Goal: Find specific page/section: Find specific page/section

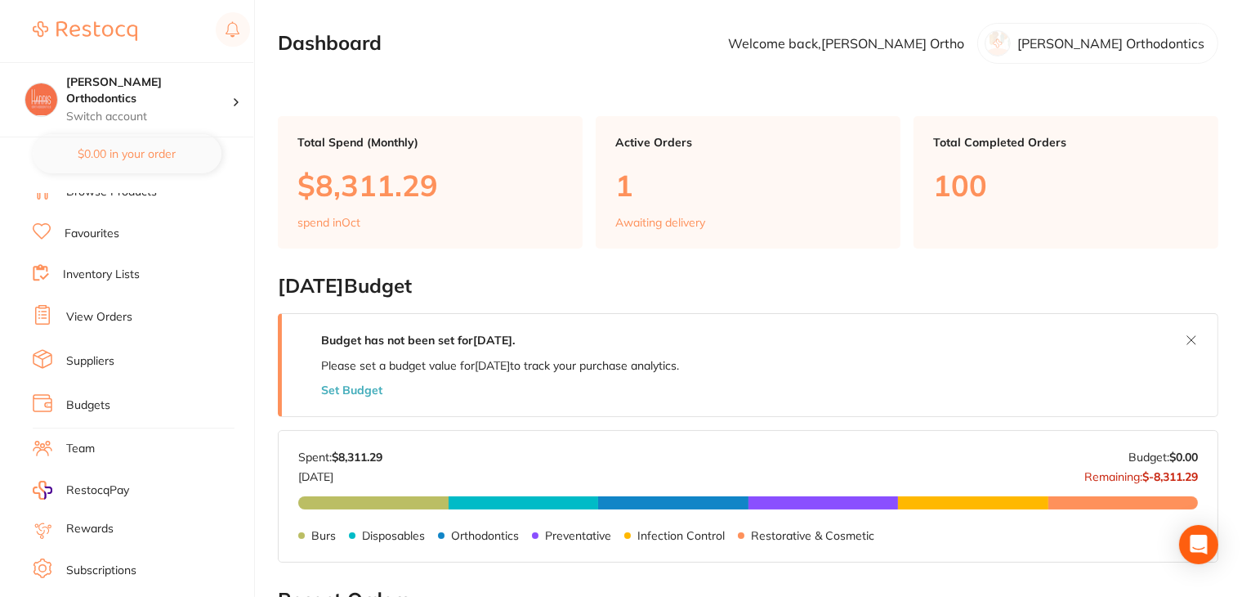
scroll to position [82, 0]
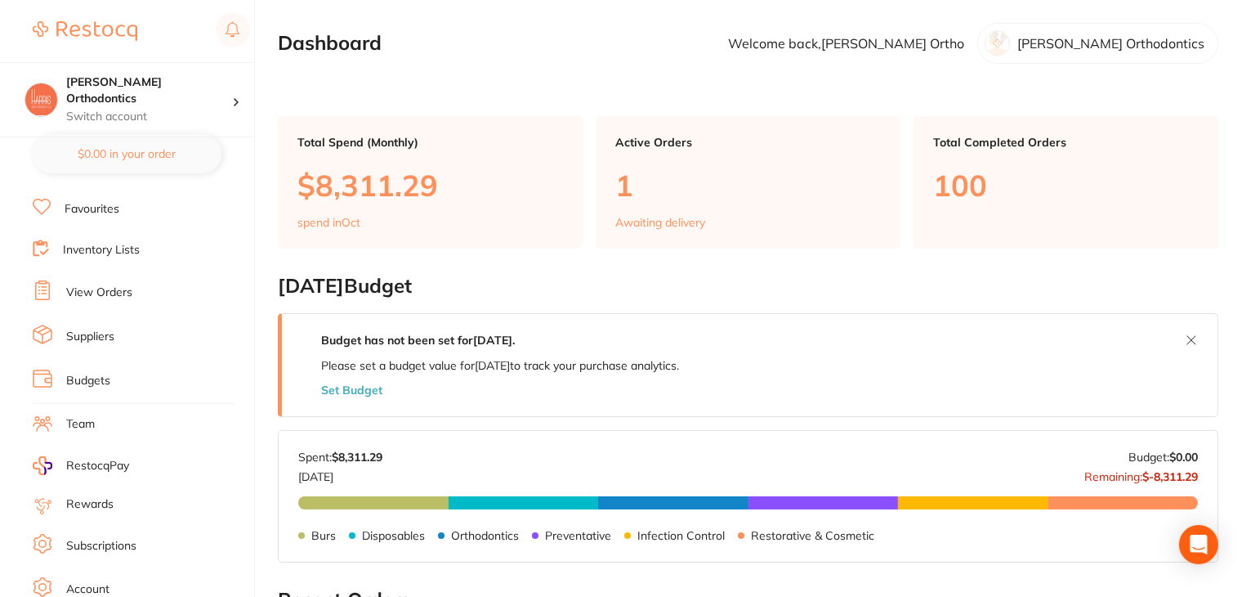
click at [75, 285] on link "View Orders" at bounding box center [99, 292] width 66 height 16
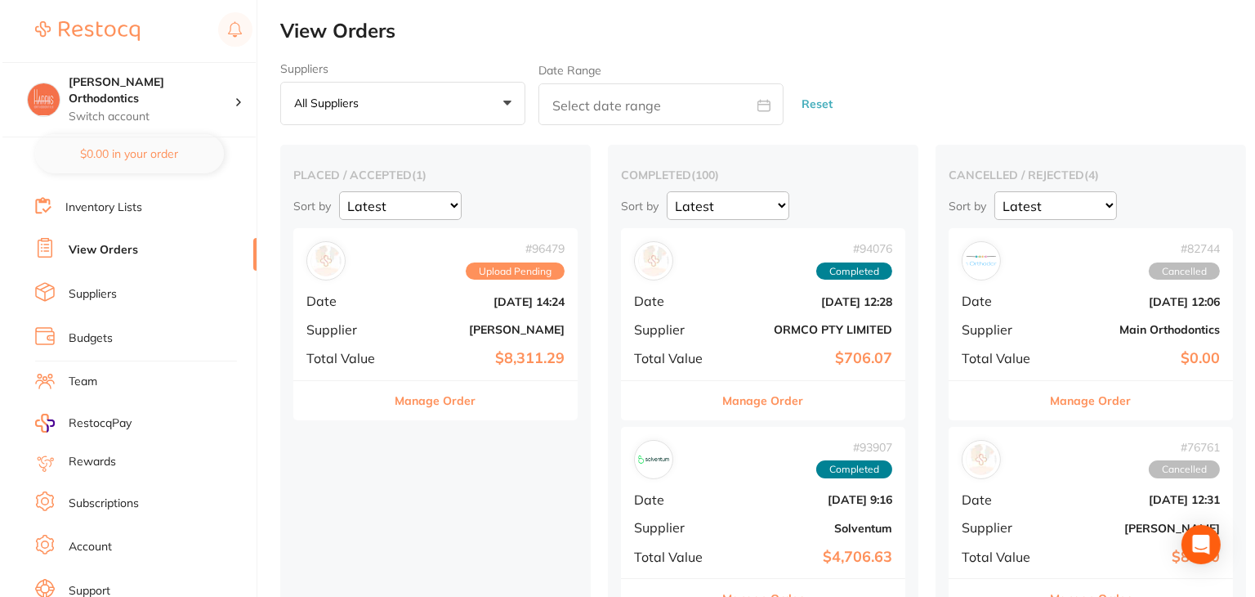
scroll to position [164, 0]
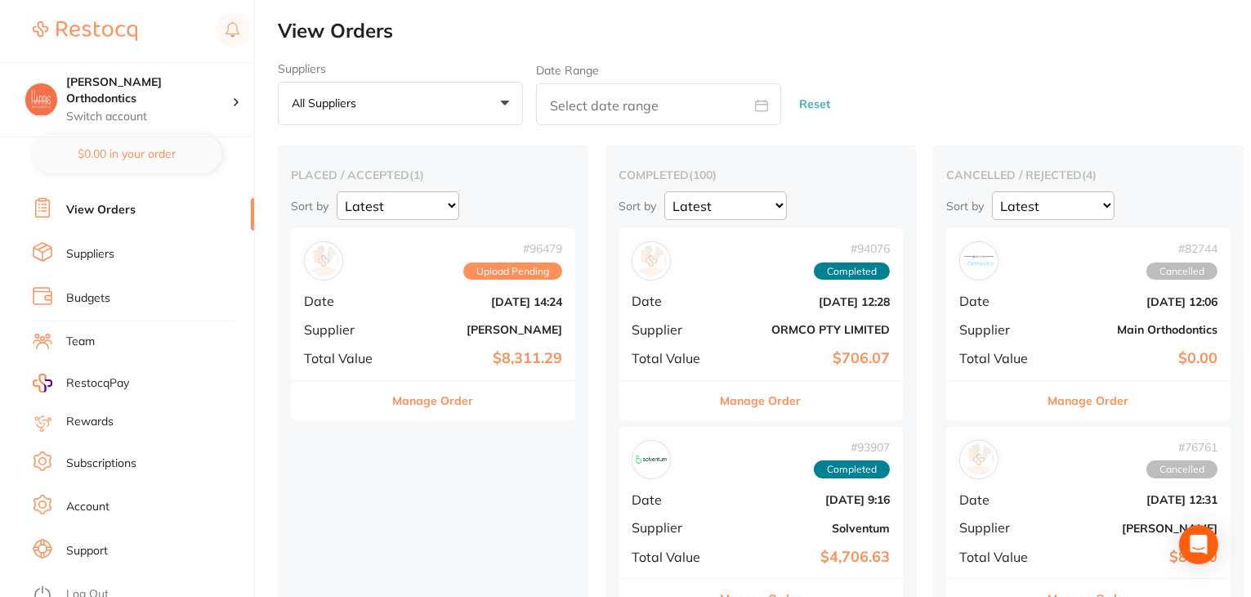
click at [93, 586] on link "Log Out" at bounding box center [87, 594] width 43 height 16
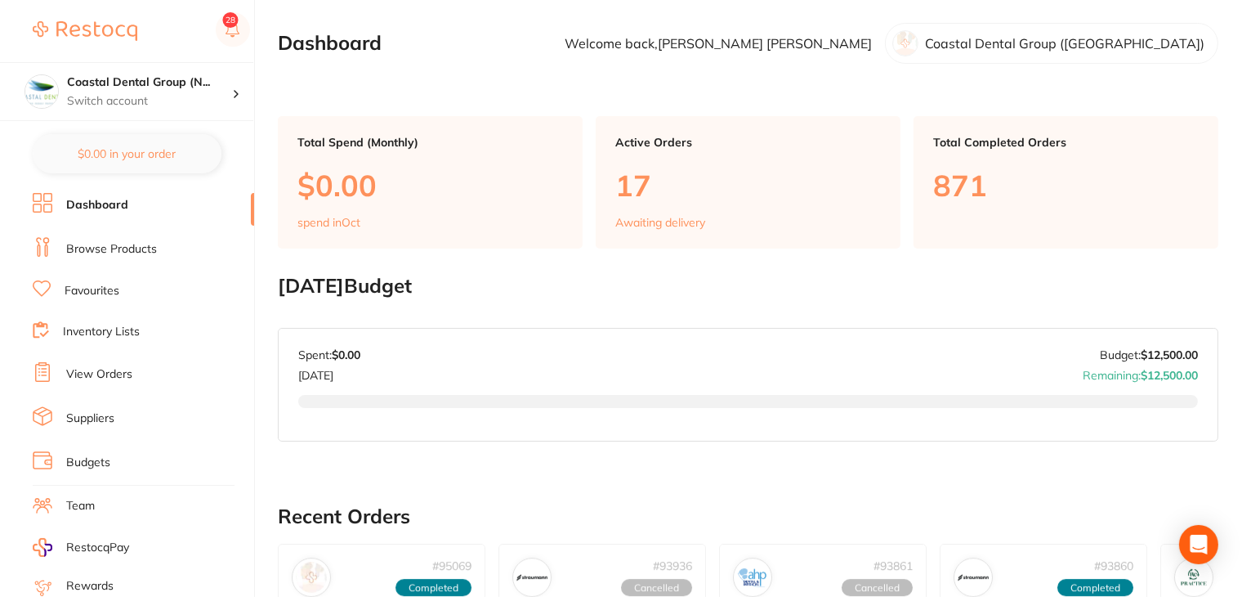
scroll to position [164, 0]
